Goal: Transaction & Acquisition: Book appointment/travel/reservation

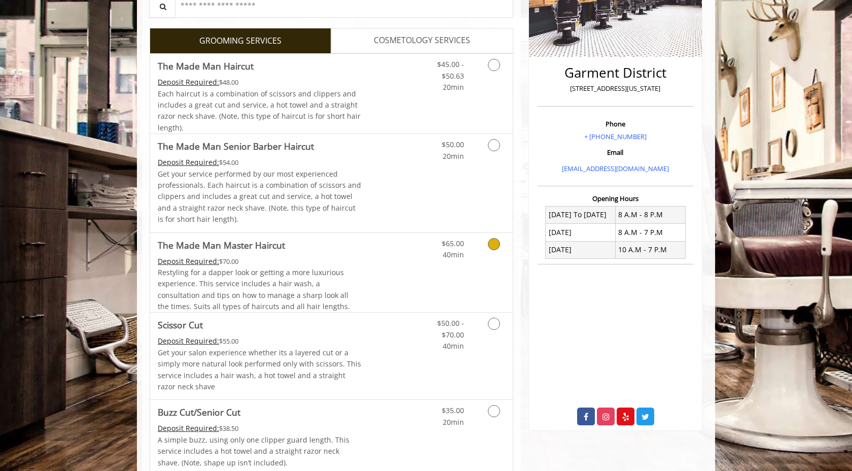
scroll to position [203, 0]
click at [497, 68] on icon "Grooming services" at bounding box center [494, 64] width 12 height 12
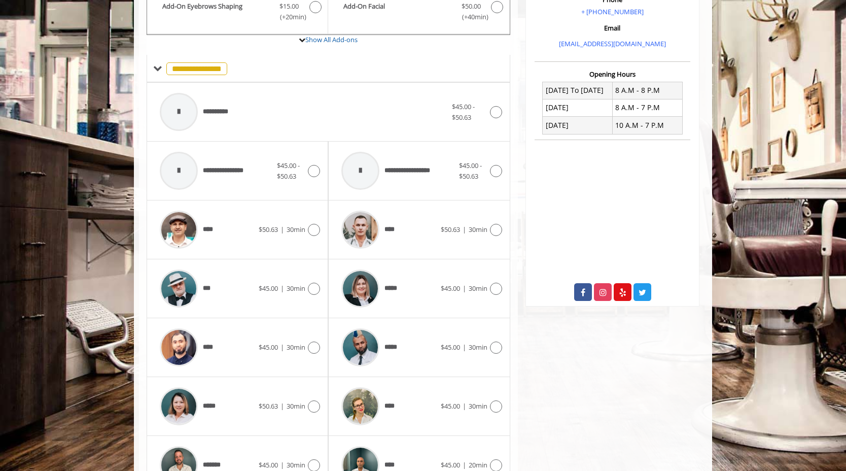
scroll to position [330, 0]
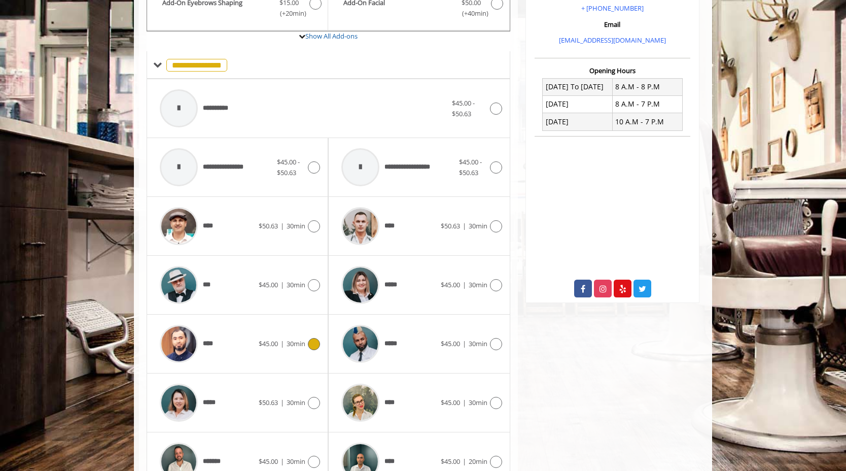
click at [312, 345] on icon at bounding box center [314, 344] width 12 height 12
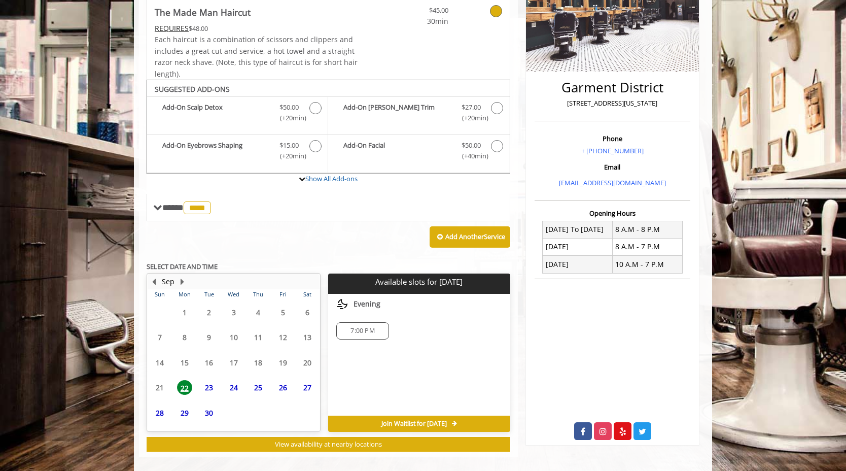
scroll to position [199, 0]
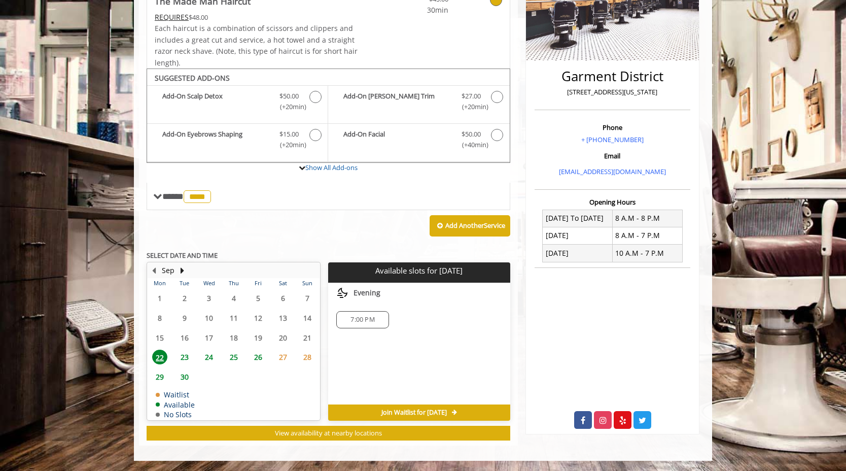
click at [185, 356] on span "23" at bounding box center [184, 356] width 15 height 15
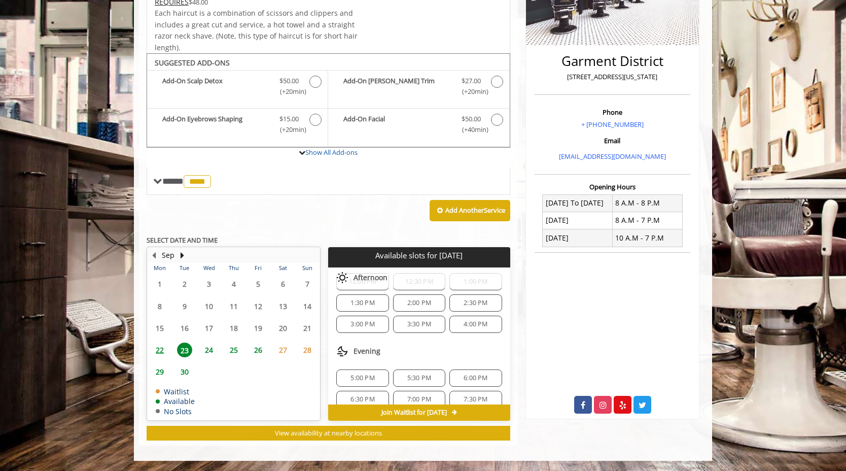
scroll to position [0, 0]
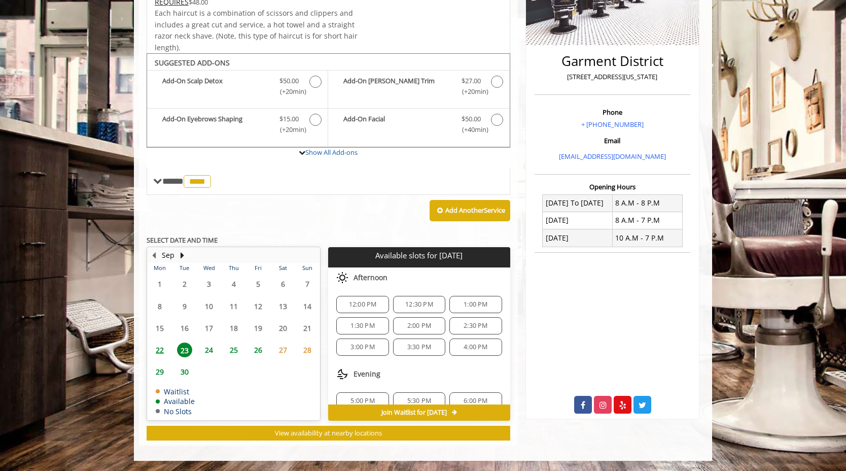
click at [420, 352] on div "3:30 PM" at bounding box center [419, 346] width 52 height 17
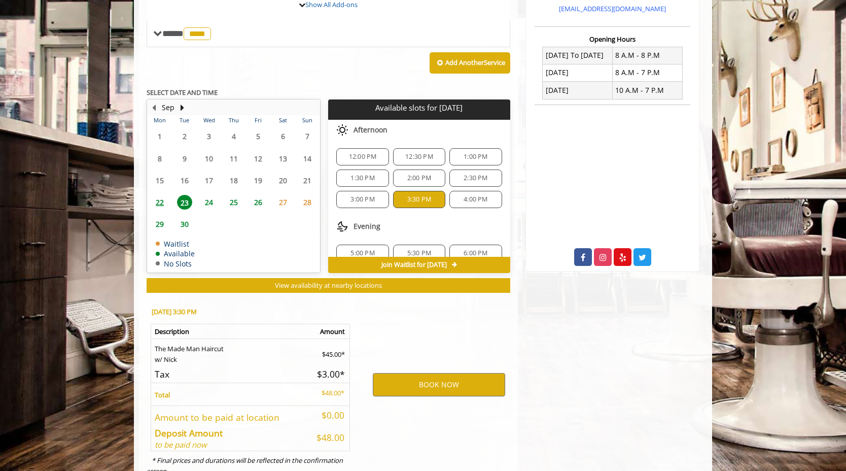
scroll to position [397, 0]
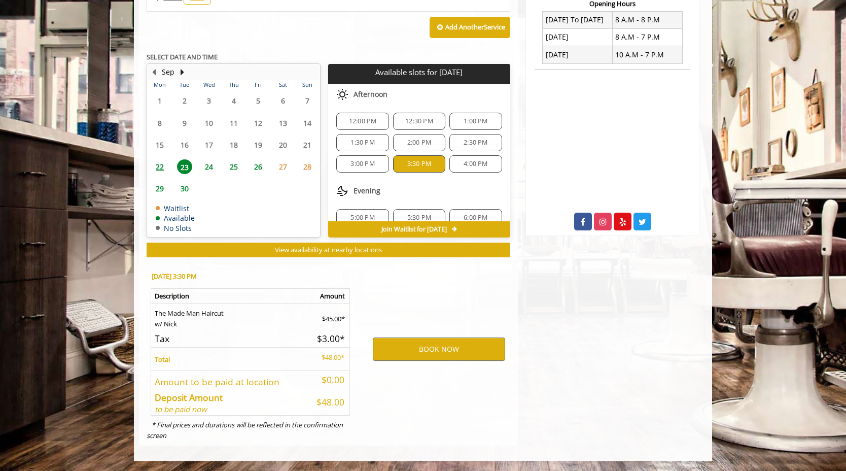
click at [416, 165] on span "3:30 PM" at bounding box center [419, 164] width 24 height 8
click at [432, 351] on button "BOOK NOW" at bounding box center [439, 348] width 132 height 23
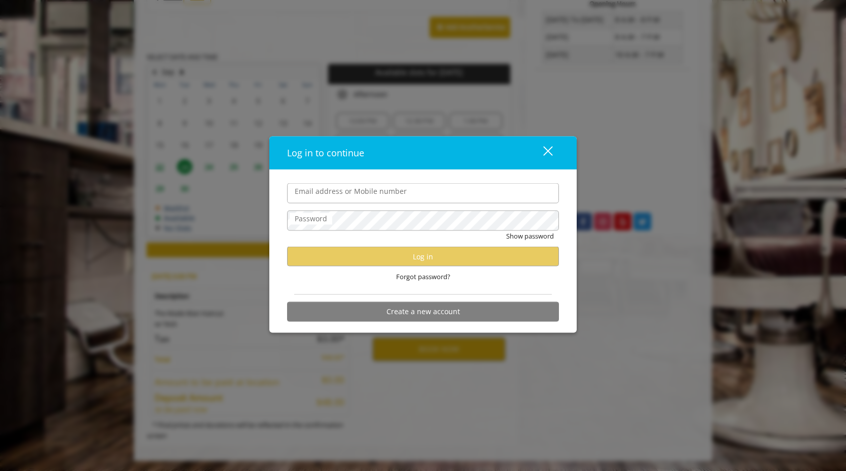
type input "**********"
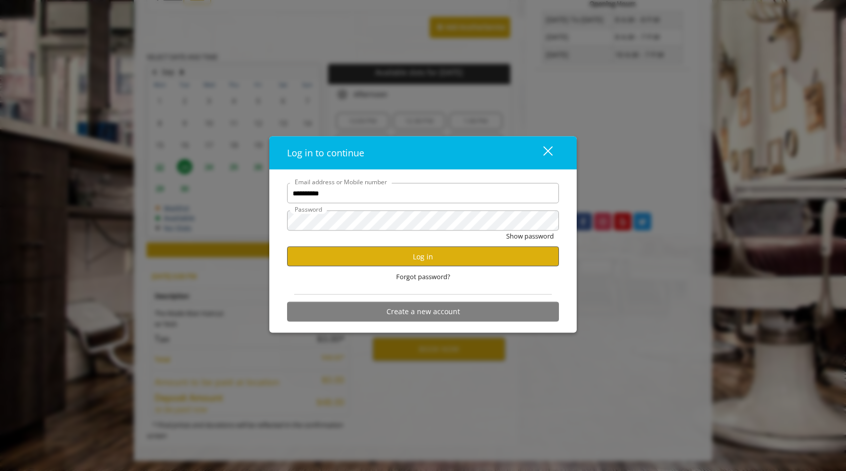
scroll to position [0, 0]
click at [435, 256] on button "Log in" at bounding box center [423, 257] width 272 height 20
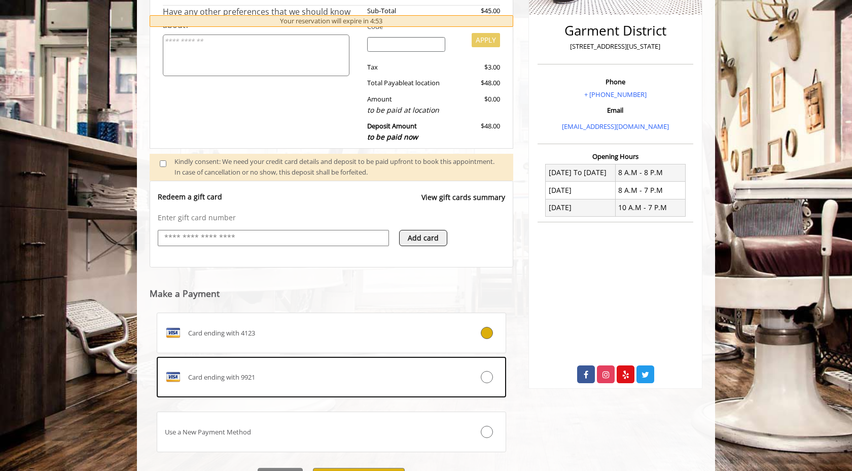
scroll to position [300, 0]
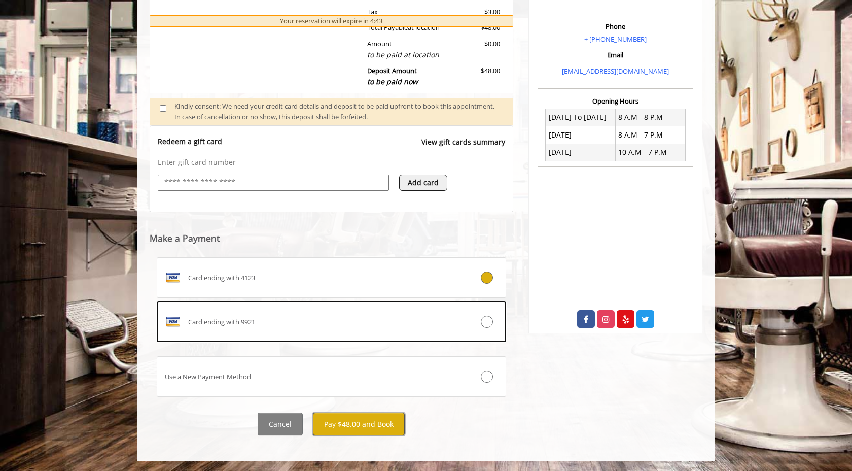
click at [377, 426] on button "Pay $48.00 and Book" at bounding box center [359, 423] width 92 height 23
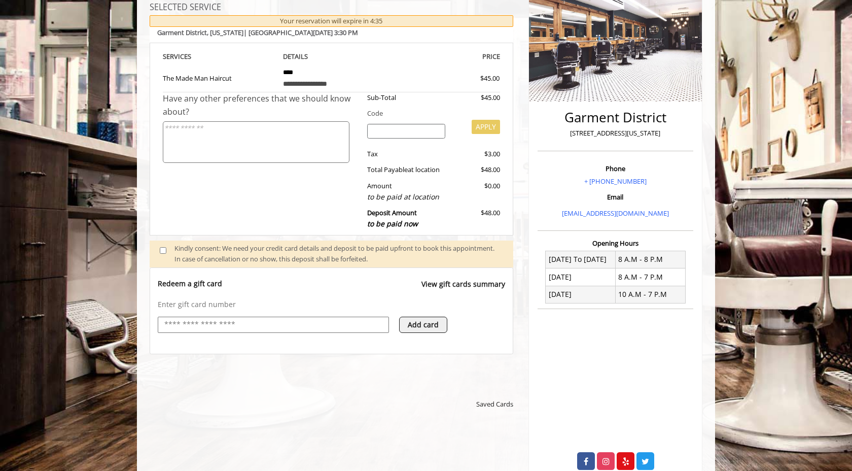
scroll to position [362, 0]
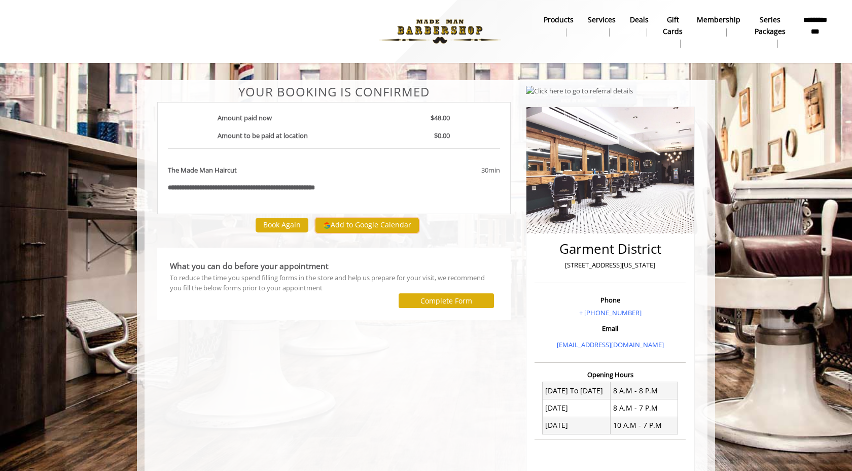
click at [354, 225] on button "Add to Google Calendar" at bounding box center [366, 225] width 103 height 15
